Goal: Information Seeking & Learning: Find specific fact

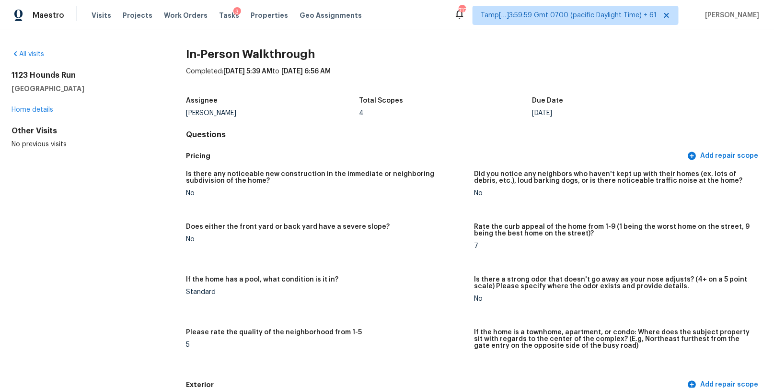
scroll to position [1712, 0]
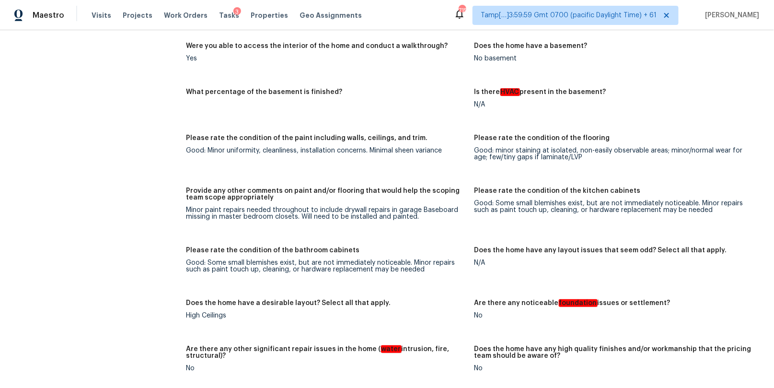
click at [354, 207] on div "Minor paint repairs needed throughout to include drywall repairs in garage Base…" at bounding box center [326, 213] width 280 height 13
click at [354, 216] on div "Minor paint repairs needed throughout to include drywall repairs in garage Base…" at bounding box center [326, 213] width 280 height 13
drag, startPoint x: 422, startPoint y: 211, endPoint x: 297, endPoint y: 217, distance: 124.7
click at [297, 217] on div "Minor paint repairs needed throughout to include drywall repairs in garage Base…" at bounding box center [326, 213] width 280 height 13
copy div "Baseboard missing in master bedroom closets."
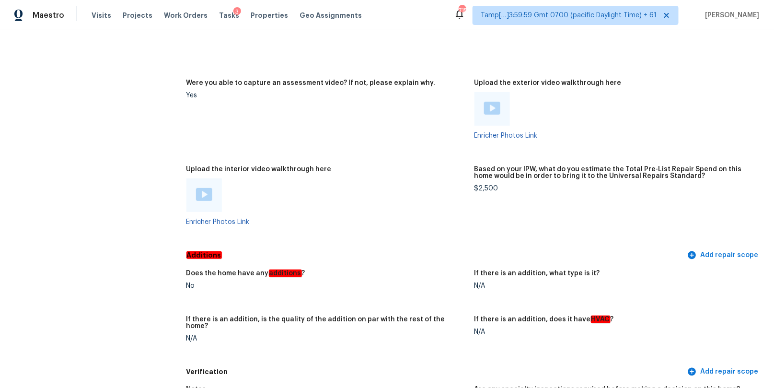
scroll to position [2226, 0]
click at [495, 185] on div "$2,500" at bounding box center [614, 187] width 280 height 7
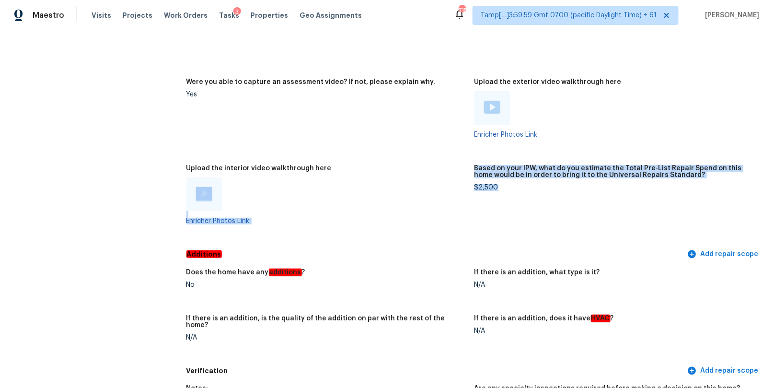
drag, startPoint x: 502, startPoint y: 186, endPoint x: 474, endPoint y: 185, distance: 28.8
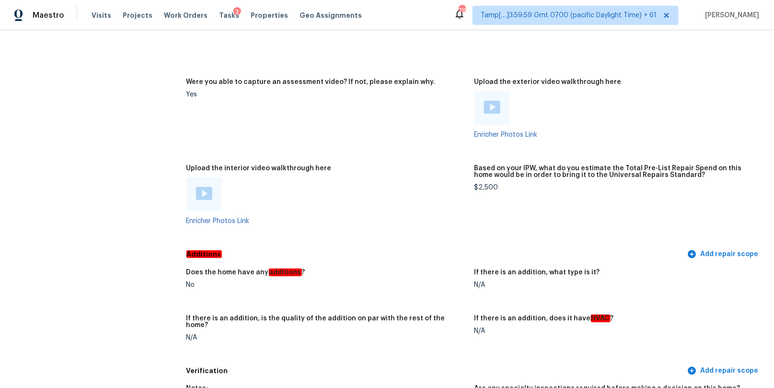
click at [474, 185] on figure "Upload the interior video walkthrough here Enricher Photos Link" at bounding box center [330, 202] width 288 height 75
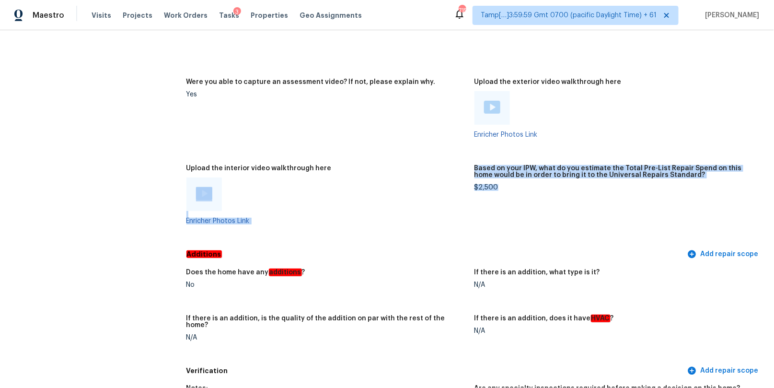
drag, startPoint x: 474, startPoint y: 185, endPoint x: 501, endPoint y: 187, distance: 27.4
click at [501, 187] on div "$2,500" at bounding box center [614, 187] width 280 height 7
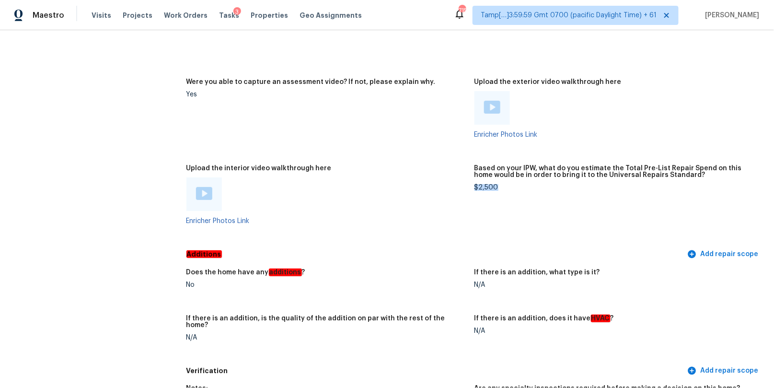
drag, startPoint x: 500, startPoint y: 187, endPoint x: 476, endPoint y: 188, distance: 23.5
click at [476, 188] on div "$2,500" at bounding box center [614, 187] width 280 height 7
copy div "$2,500"
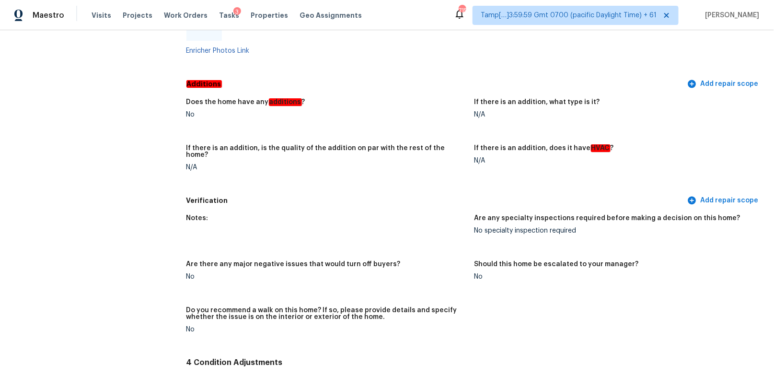
scroll to position [2591, 0]
